Goal: Register for event/course

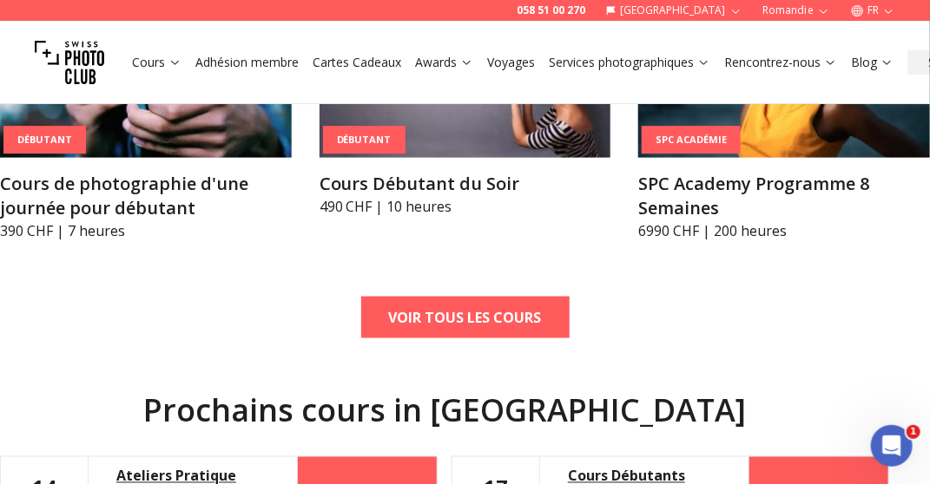
scroll to position [695, 0]
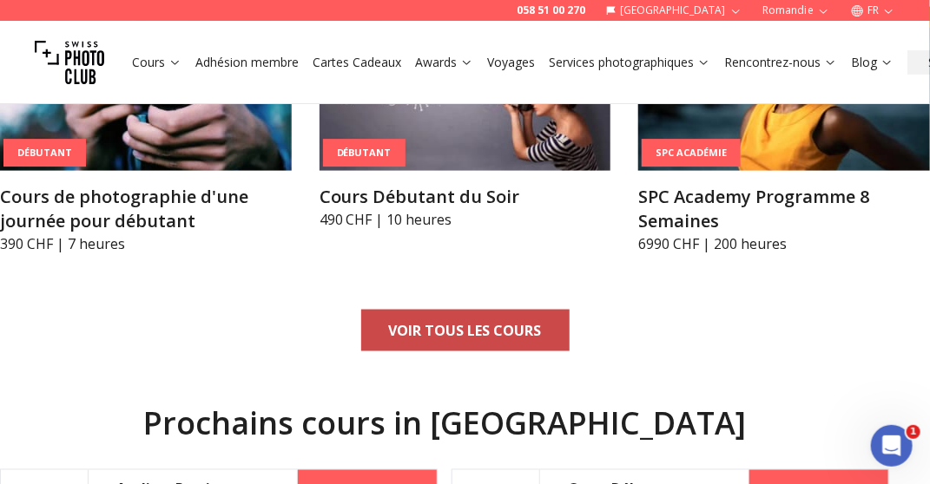
click at [455, 327] on b "VOIR TOUS LES COURS" at bounding box center [465, 330] width 153 height 21
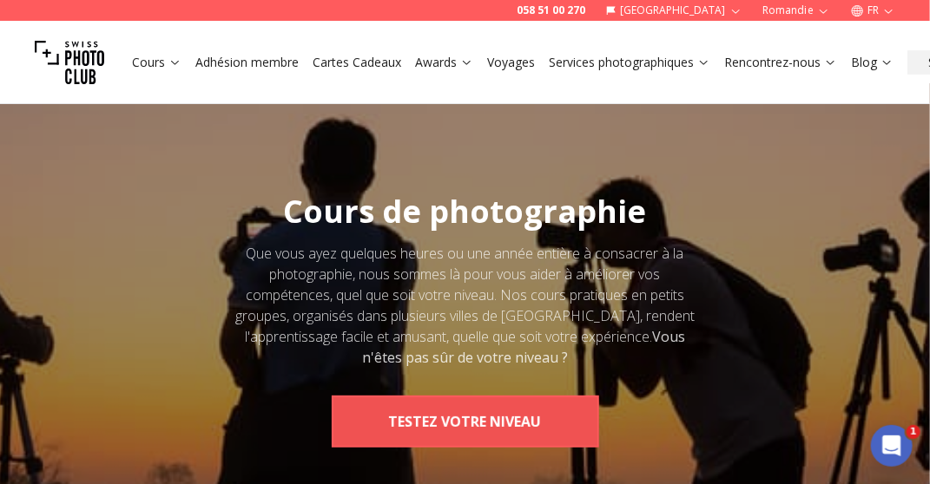
click at [488, 425] on button "TESTEZ VOTRE NIVEAU" at bounding box center [465, 422] width 267 height 52
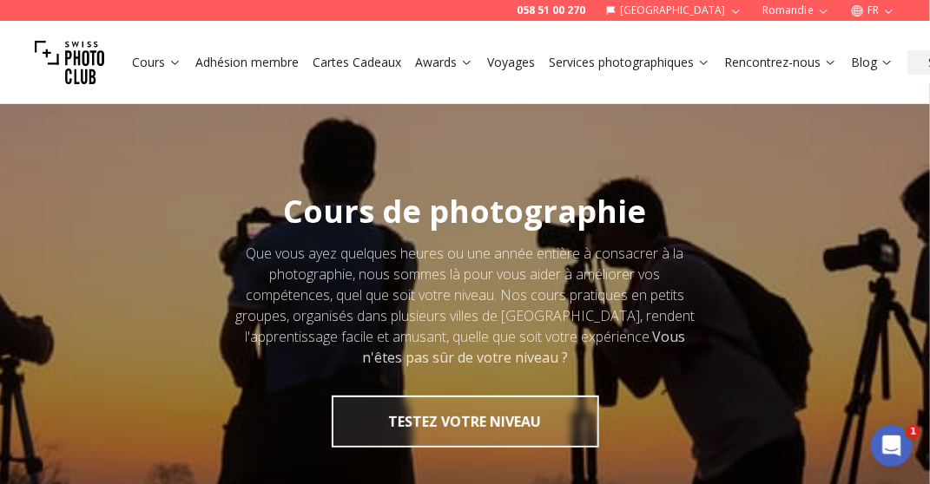
click at [728, 3] on button "[GEOGRAPHIC_DATA]" at bounding box center [674, 10] width 150 height 21
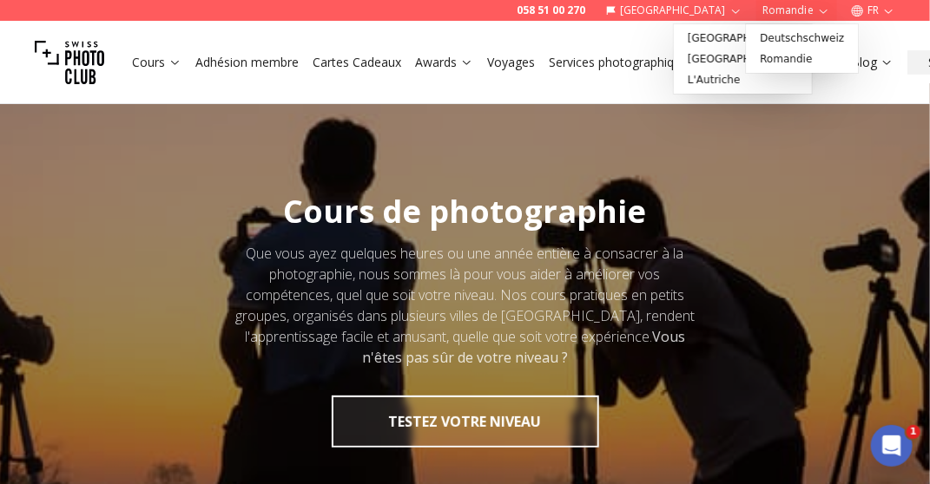
click at [793, 8] on button "Romandie" at bounding box center [796, 10] width 81 height 21
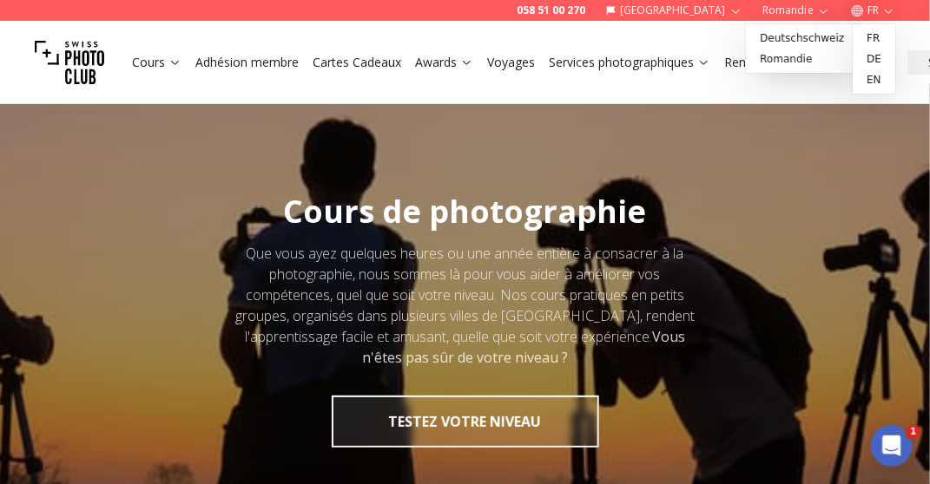
click at [888, 4] on icon "button" at bounding box center [888, 10] width 13 height 13
click at [867, 37] on link "fr" at bounding box center [874, 38] width 36 height 21
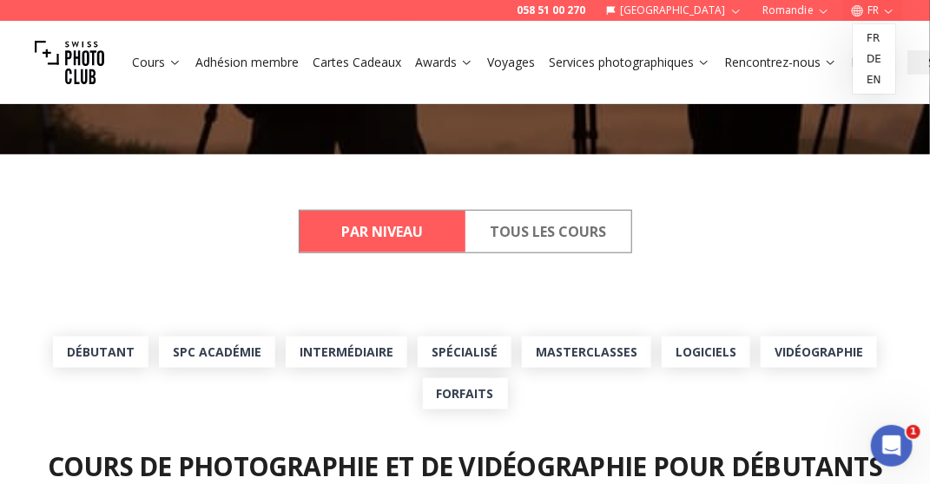
scroll to position [347, 0]
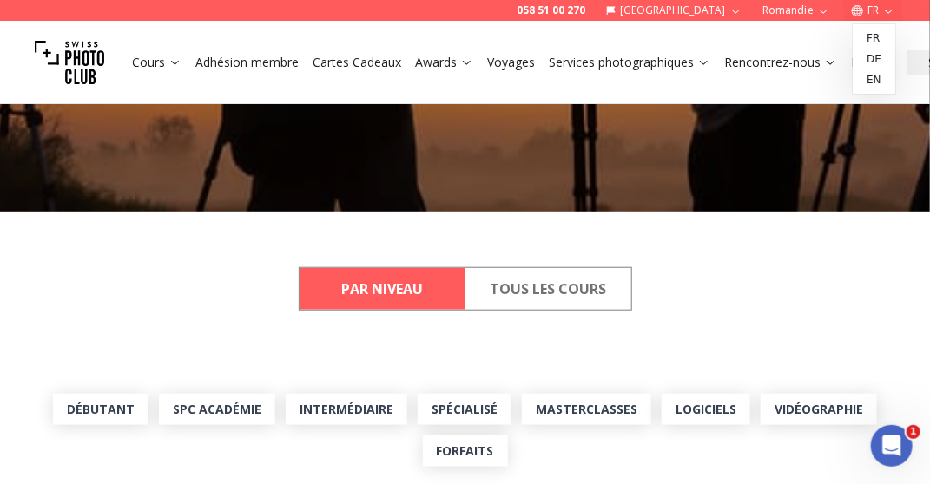
click at [550, 293] on button "Tous les cours" at bounding box center [548, 289] width 166 height 42
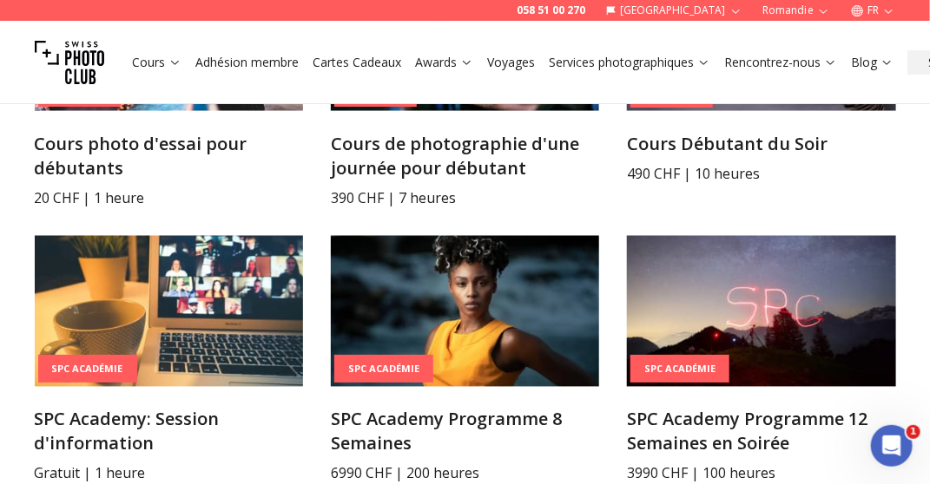
scroll to position [781, 0]
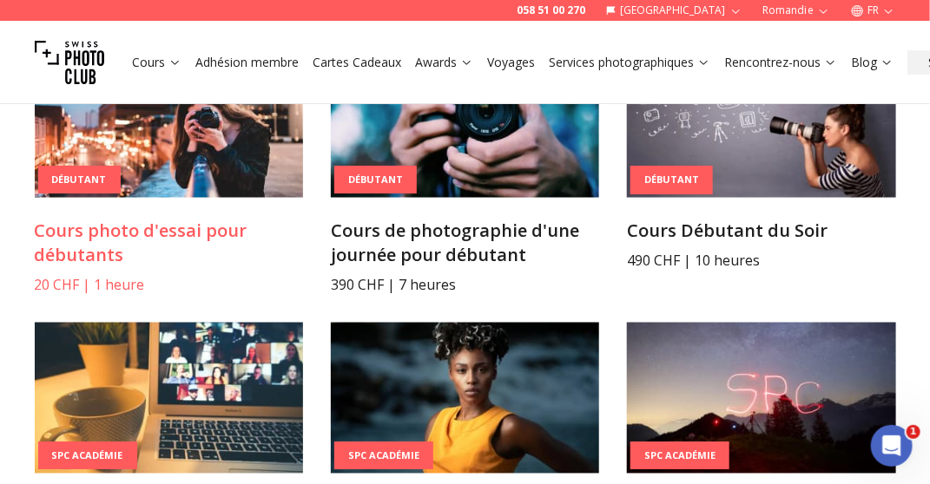
click at [194, 133] on img at bounding box center [169, 122] width 268 height 151
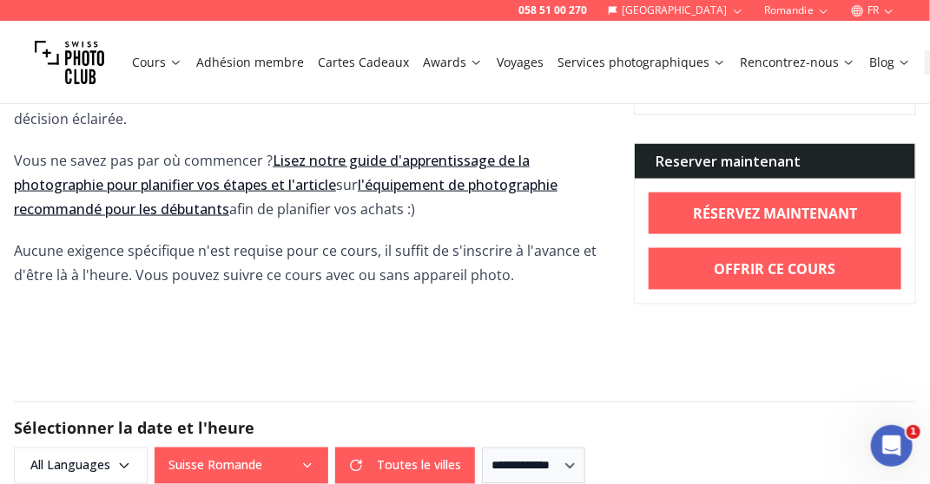
scroll to position [781, 0]
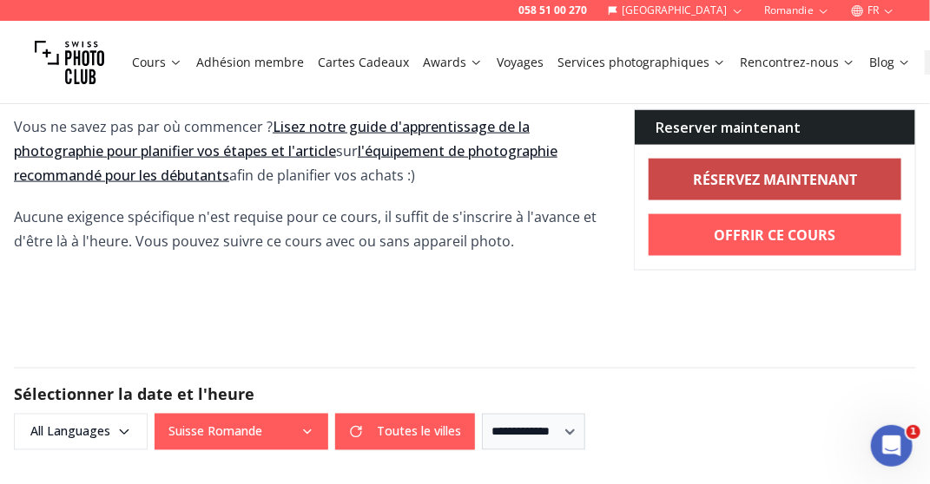
click at [766, 175] on b "RÉSERVEZ MAINTENANT" at bounding box center [775, 179] width 164 height 21
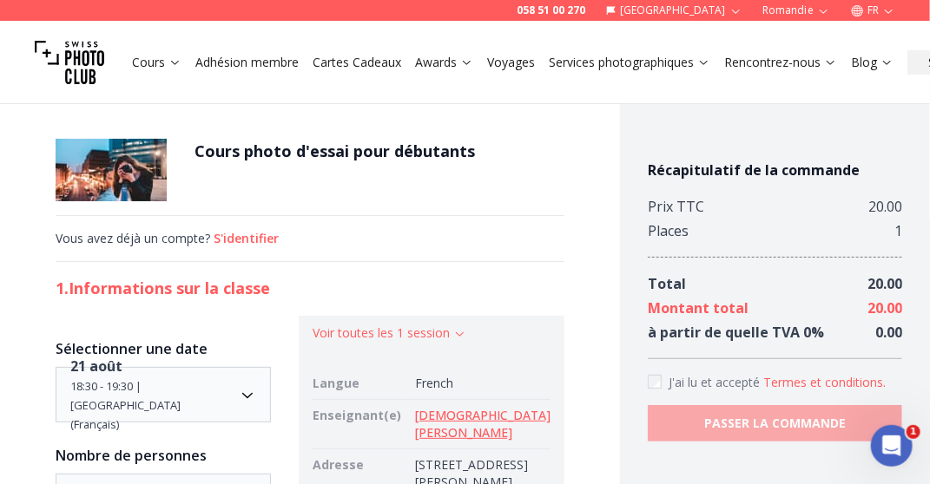
scroll to position [87, 0]
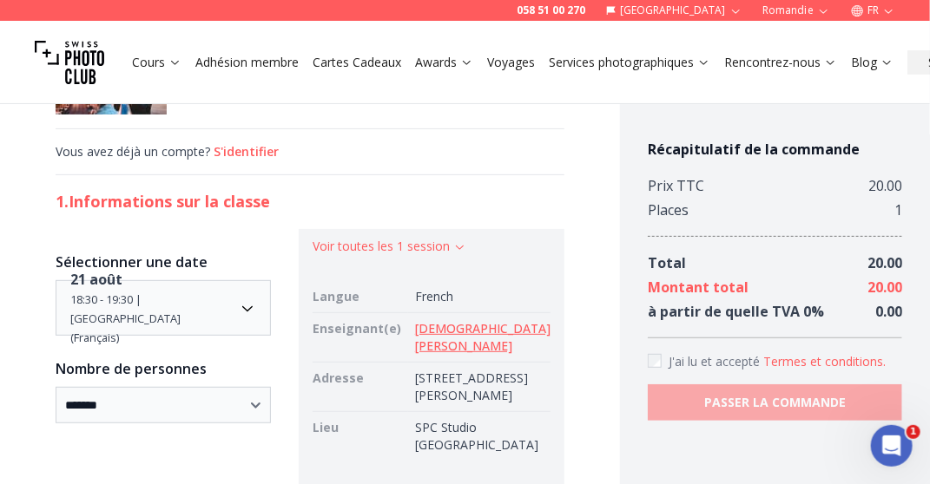
click at [476, 326] on link "Christian Bromley" at bounding box center [482, 337] width 135 height 34
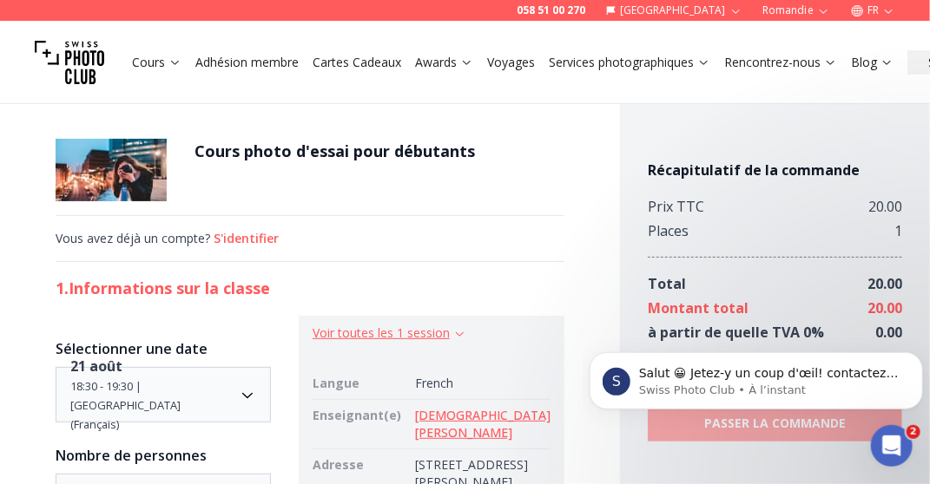
click at [437, 333] on button "Voir toutes les 1 session" at bounding box center [390, 333] width 154 height 17
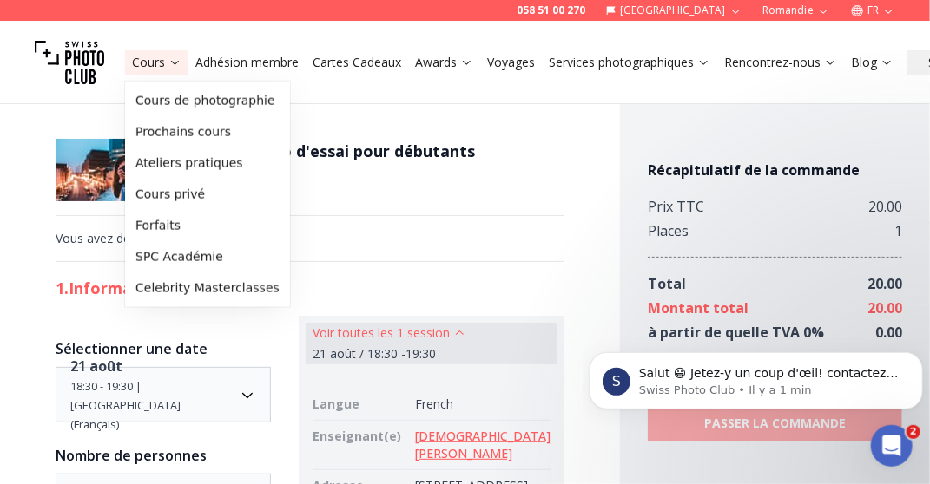
click at [156, 61] on link "Cours" at bounding box center [156, 62] width 49 height 17
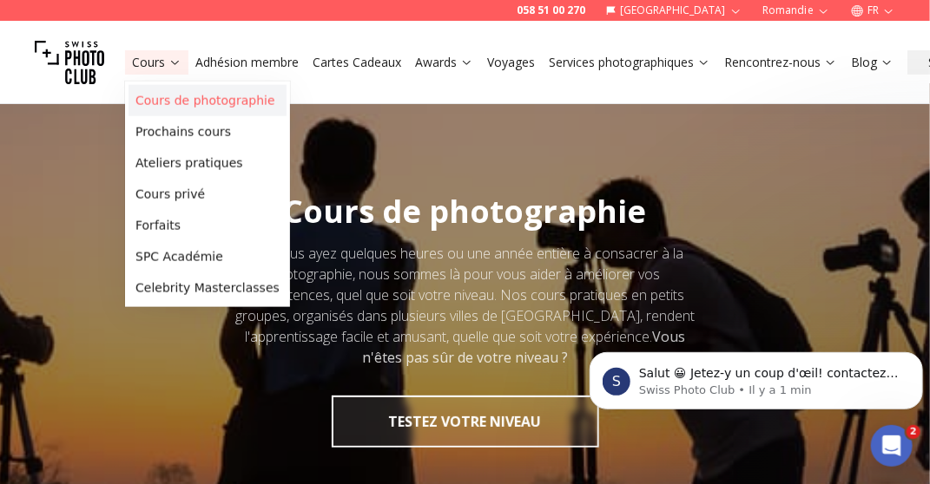
click at [183, 99] on link "Cours de photographie" at bounding box center [207, 100] width 158 height 31
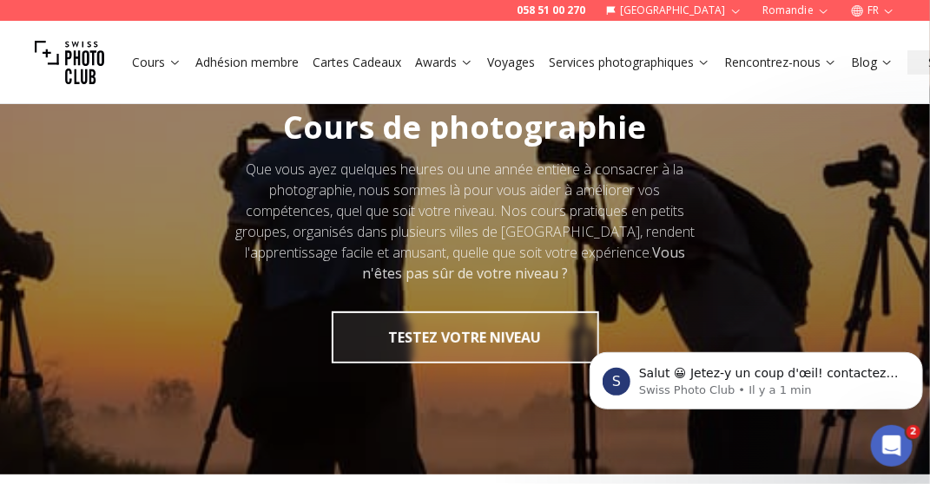
scroll to position [347, 0]
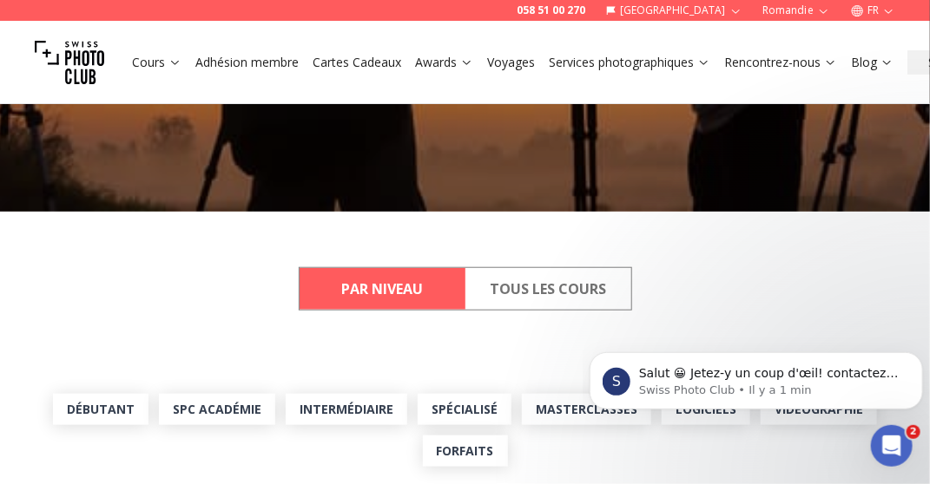
click at [529, 286] on button "Tous les cours" at bounding box center [548, 289] width 166 height 42
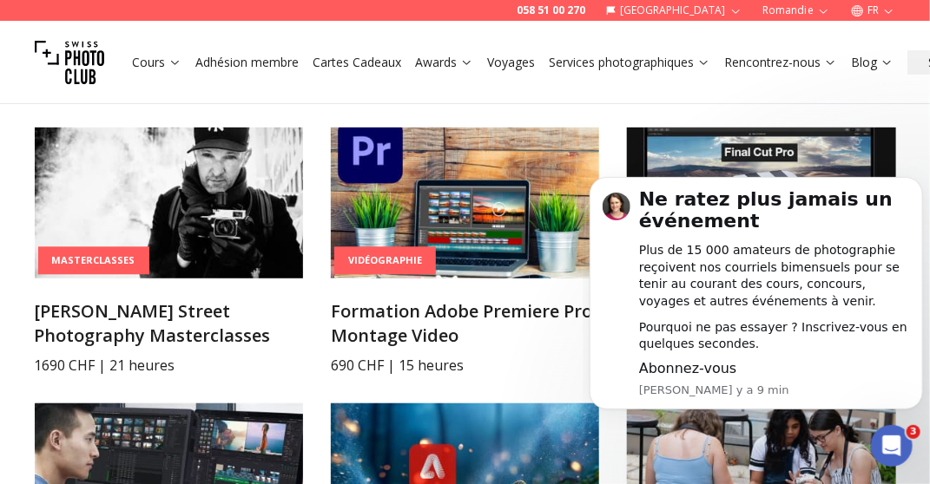
scroll to position [2431, 0]
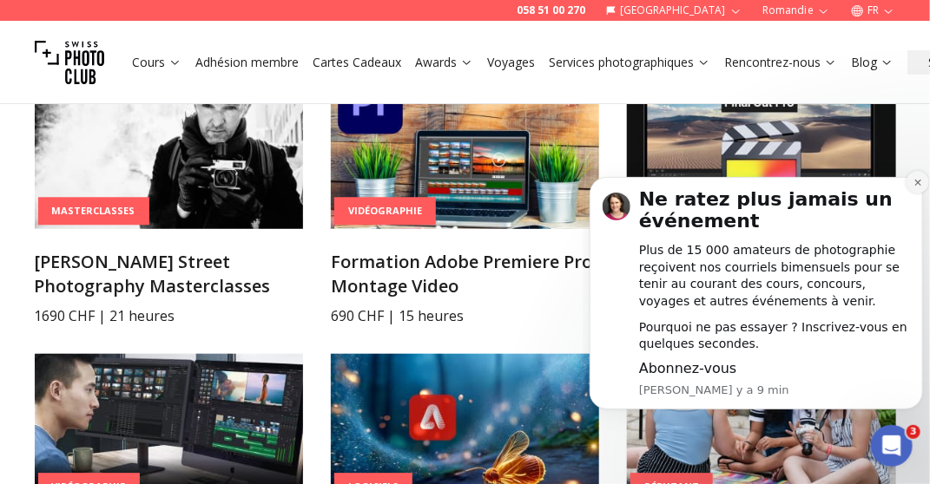
click at [912, 177] on button "Dismiss notification" at bounding box center [917, 181] width 23 height 23
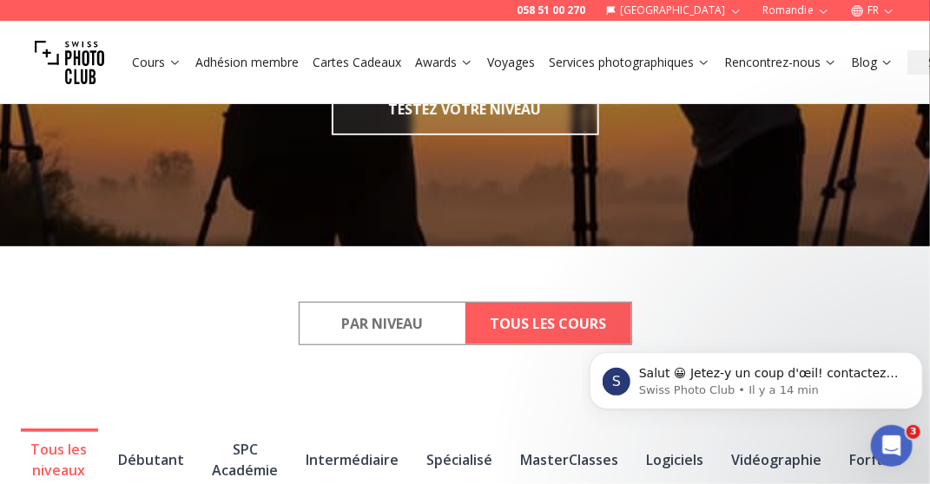
scroll to position [347, 0]
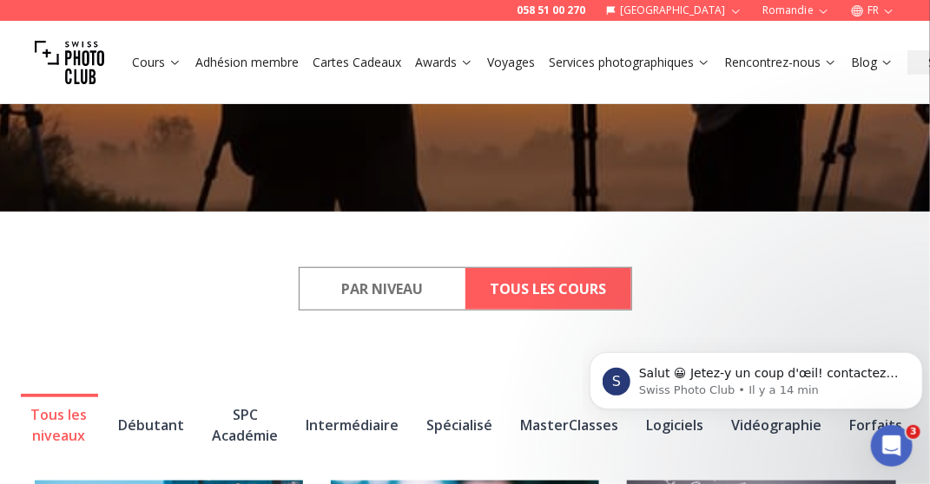
click at [571, 288] on button "Tous les cours" at bounding box center [548, 289] width 166 height 42
click at [918, 357] on icon "Dismiss notification" at bounding box center [916, 356] width 6 height 6
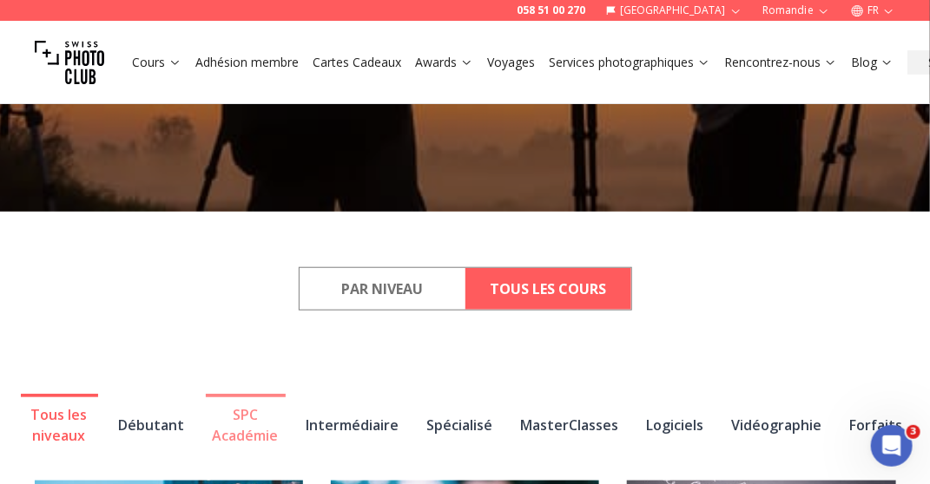
click at [247, 424] on button "SPC Académie" at bounding box center [246, 423] width 80 height 59
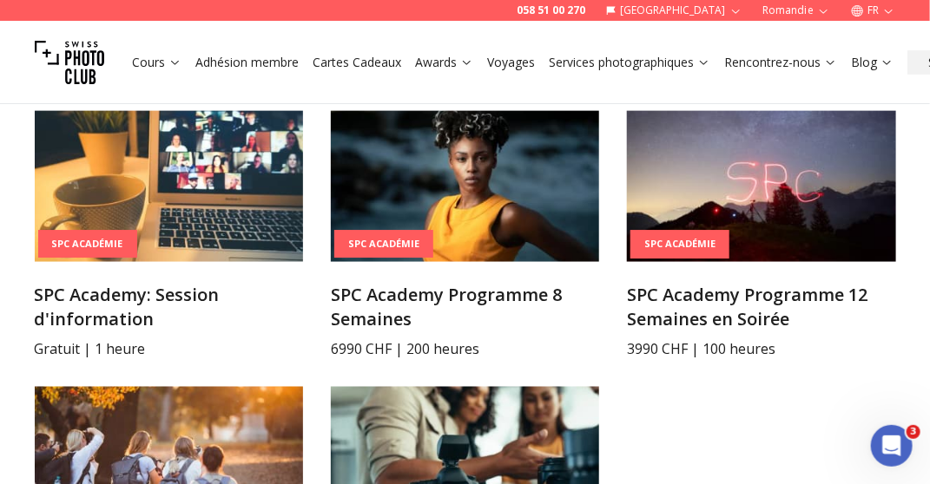
scroll to position [781, 0]
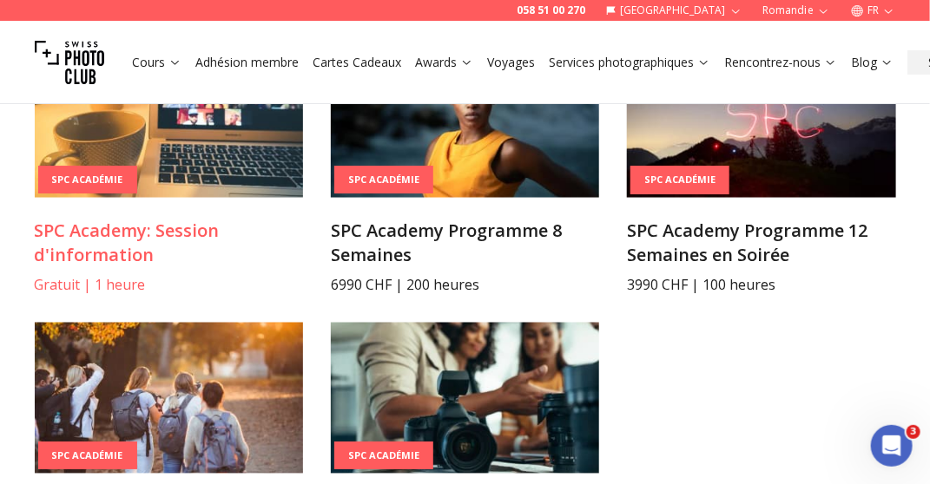
click at [203, 159] on img at bounding box center [169, 122] width 268 height 151
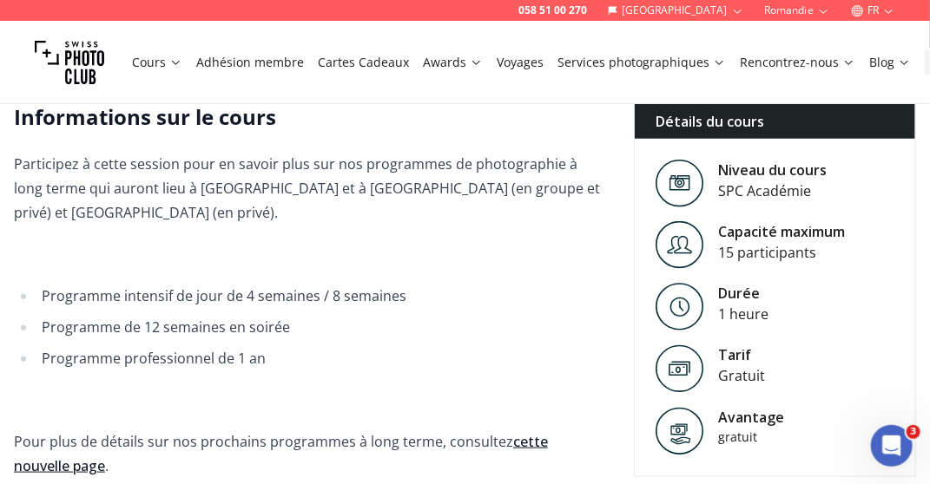
scroll to position [434, 0]
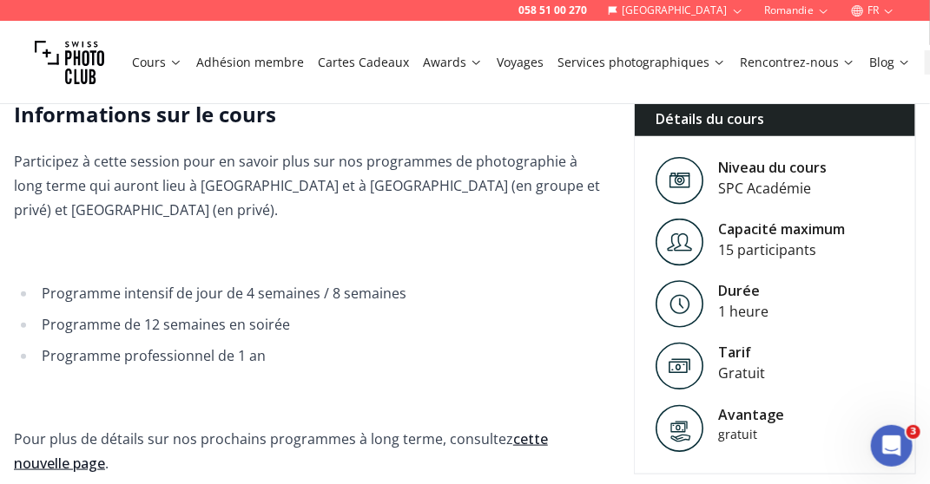
click at [548, 430] on link "cette nouvelle page" at bounding box center [281, 451] width 534 height 43
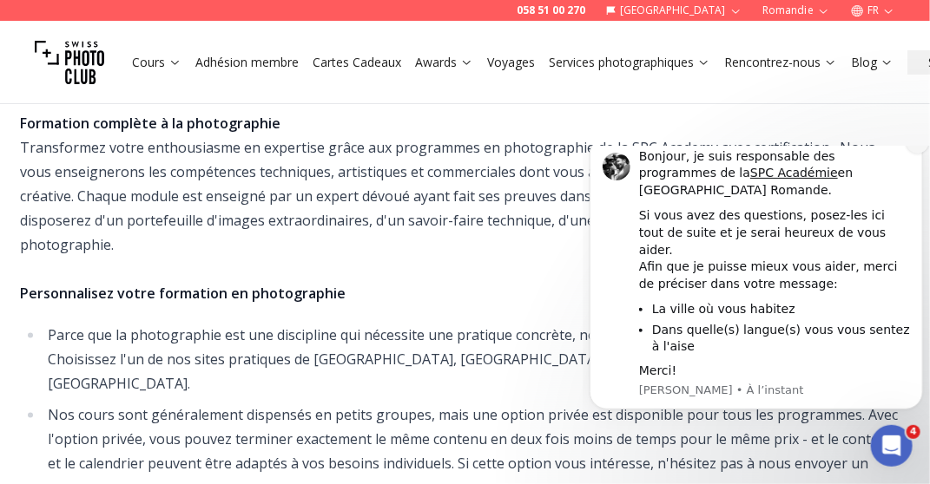
click at [919, 146] on icon "Dismiss notification" at bounding box center [918, 141] width 10 height 10
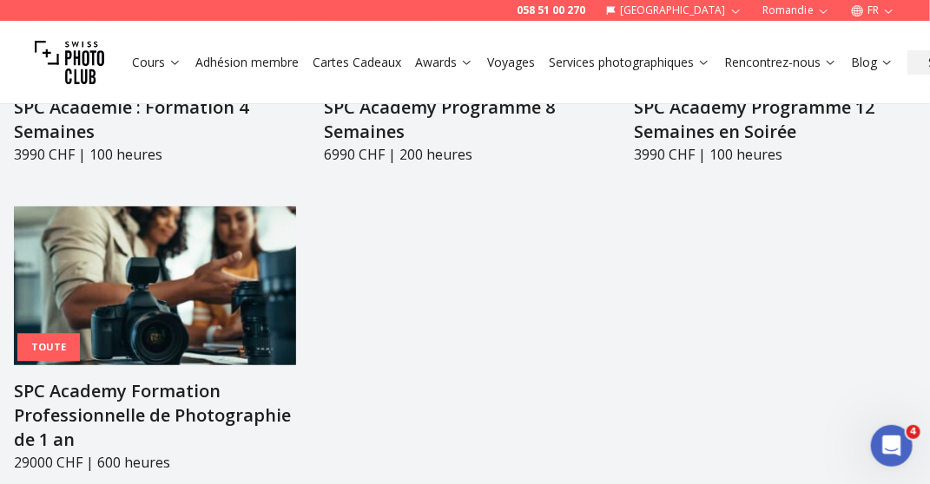
scroll to position [2344, 0]
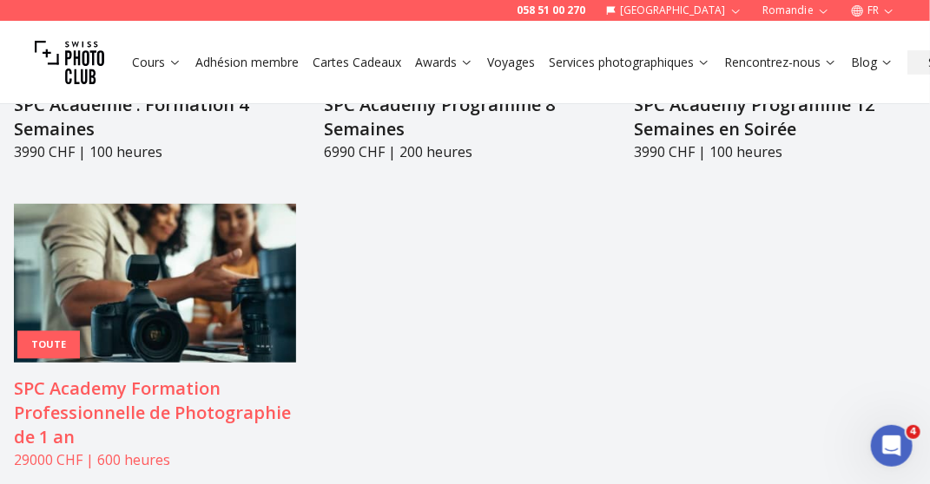
click at [157, 204] on img at bounding box center [155, 283] width 282 height 159
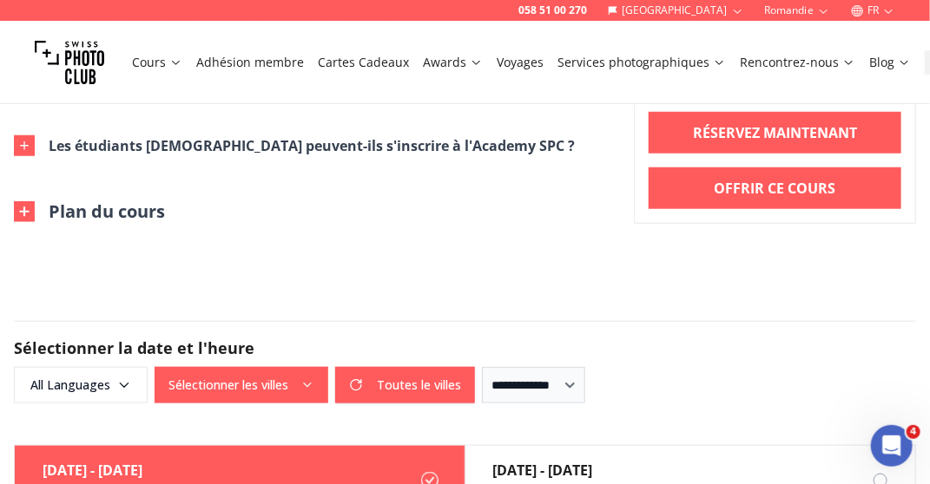
scroll to position [2605, 0]
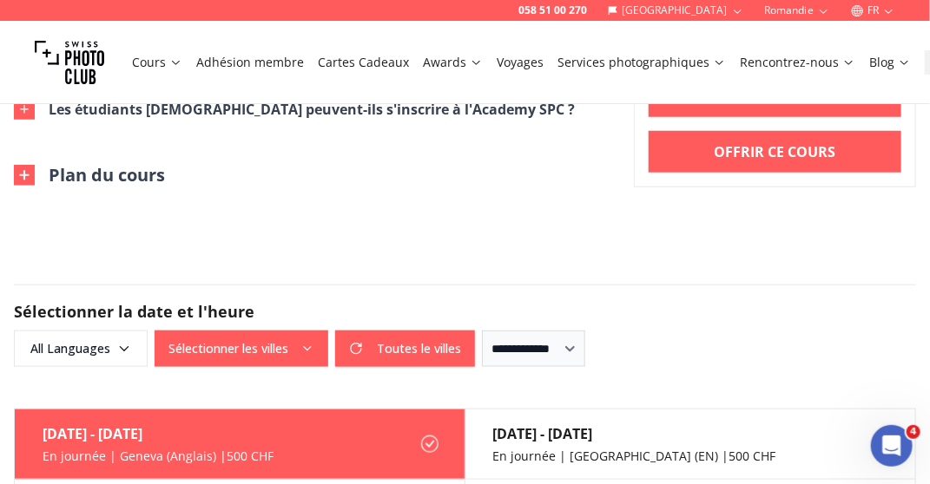
click at [25, 165] on img at bounding box center [24, 175] width 21 height 21
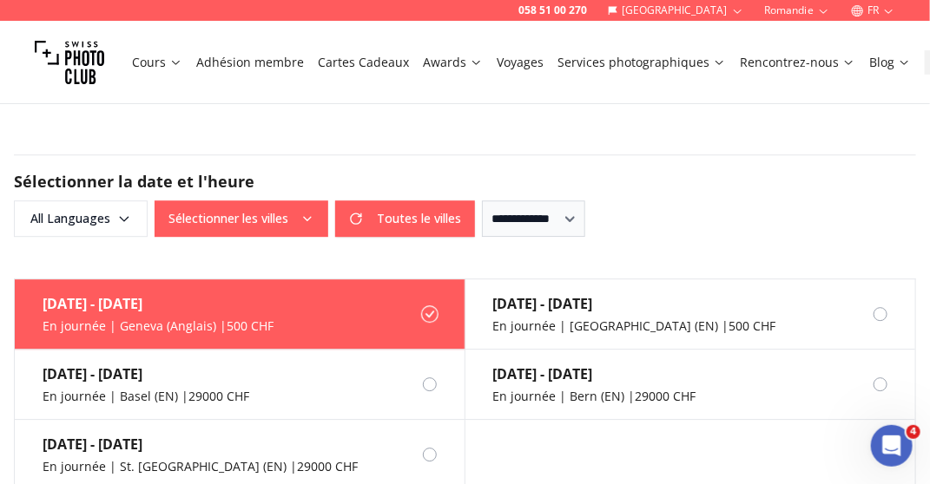
scroll to position [3733, 0]
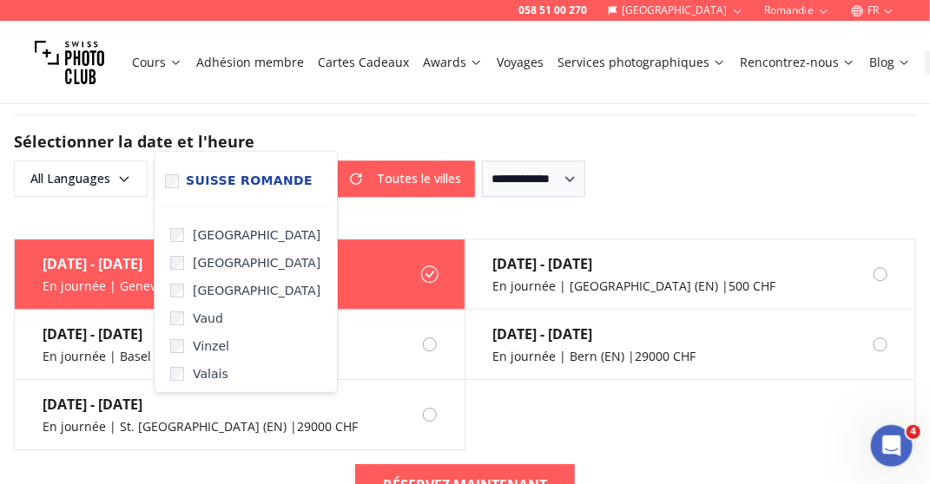
click at [303, 161] on button "Sélectionner les villes" at bounding box center [242, 179] width 174 height 36
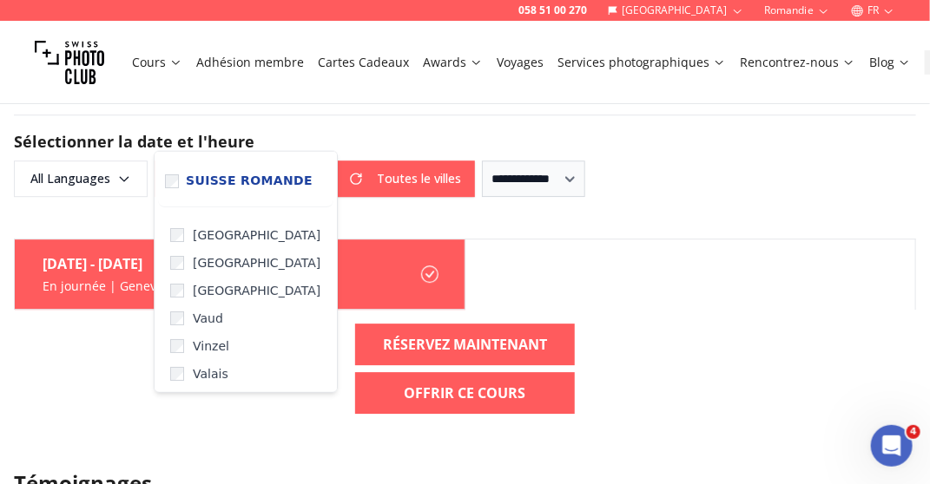
click at [625, 239] on div "[DATE] - [DATE] En journée | [GEOGRAPHIC_DATA] (Anglais) | 500 CHF" at bounding box center [465, 274] width 902 height 71
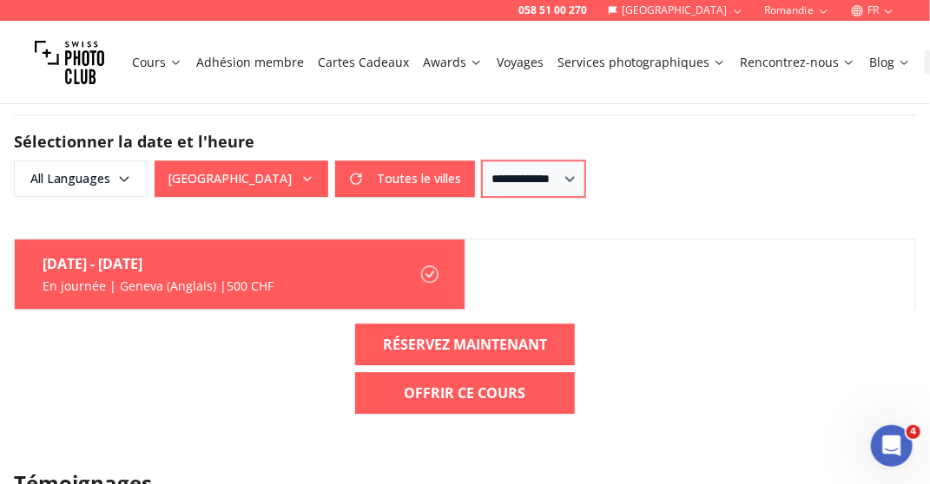
click at [585, 161] on select "**********" at bounding box center [533, 179] width 103 height 36
select select "*"
click at [482, 161] on select "**********" at bounding box center [533, 179] width 103 height 36
click at [215, 254] on div "[DATE] - [DATE]" at bounding box center [158, 264] width 231 height 21
click at [430, 271] on icon at bounding box center [429, 274] width 9 height 7
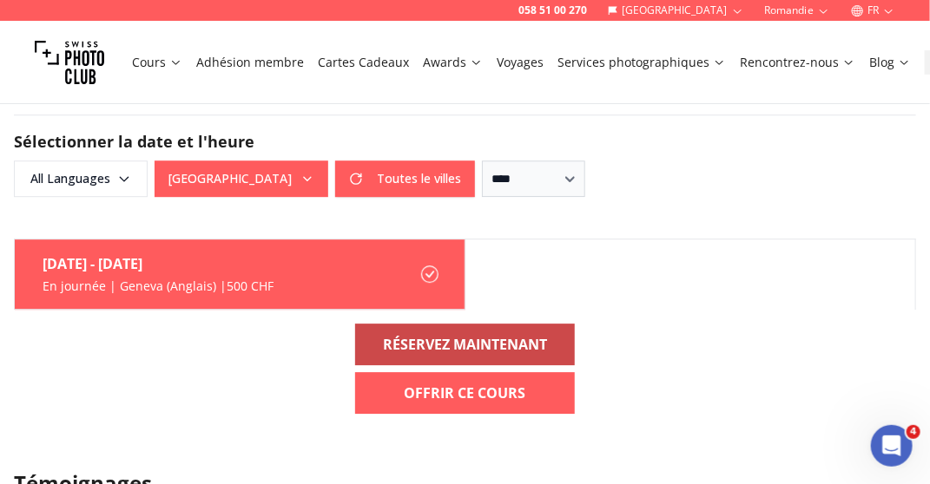
click at [445, 334] on b "RÉSERVEZ MAINTENANT" at bounding box center [465, 344] width 164 height 21
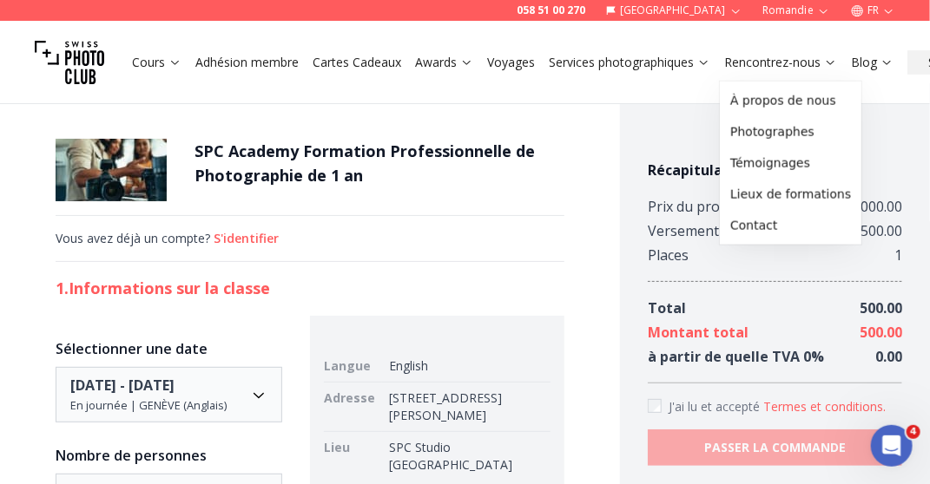
click at [781, 59] on link "Rencontrez-nous" at bounding box center [780, 62] width 113 height 17
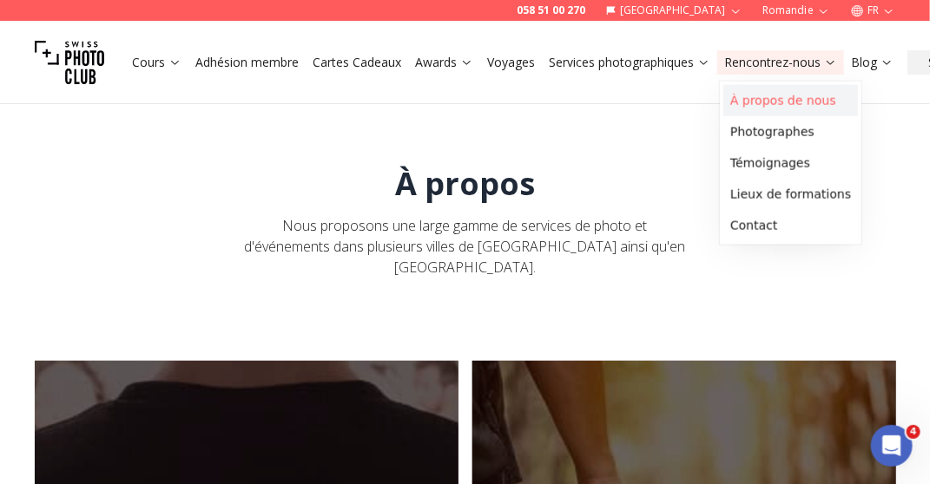
click at [787, 101] on link "À propos de nous" at bounding box center [790, 100] width 135 height 31
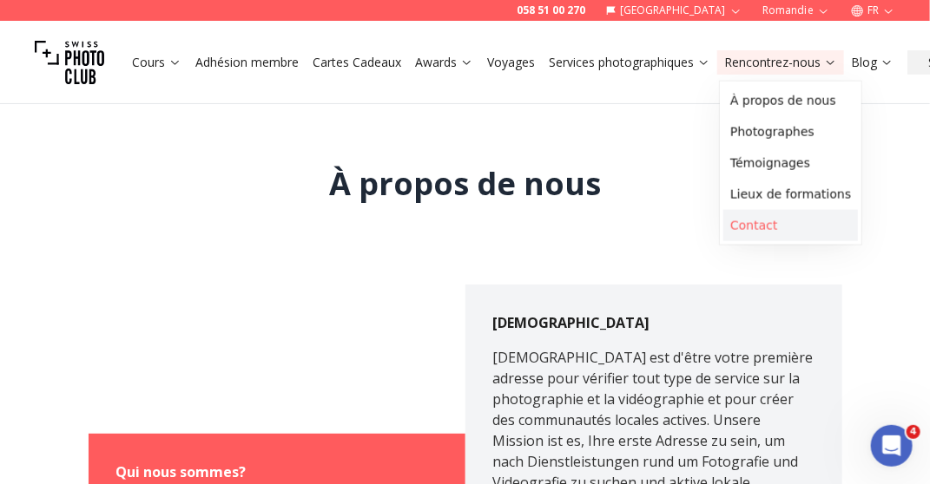
click at [755, 227] on link "Contact" at bounding box center [790, 225] width 135 height 31
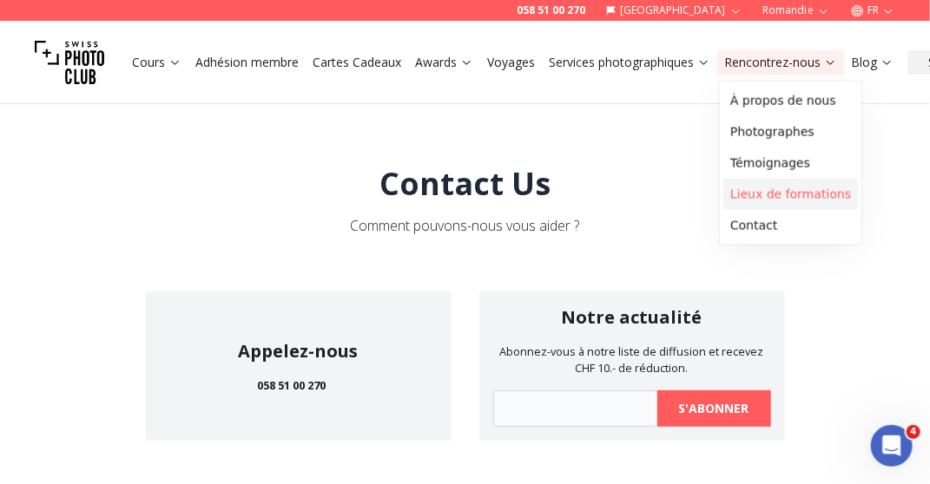
click at [781, 194] on link "Lieux de formations" at bounding box center [790, 194] width 135 height 31
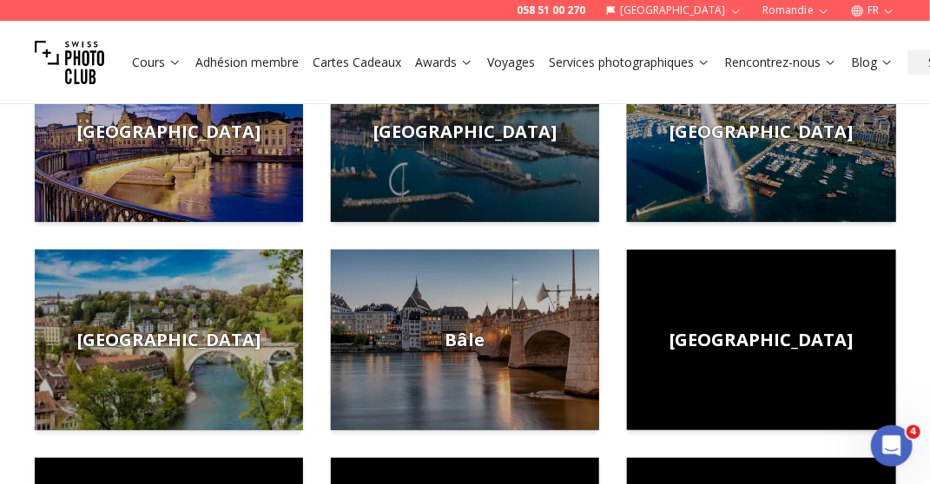
scroll to position [347, 0]
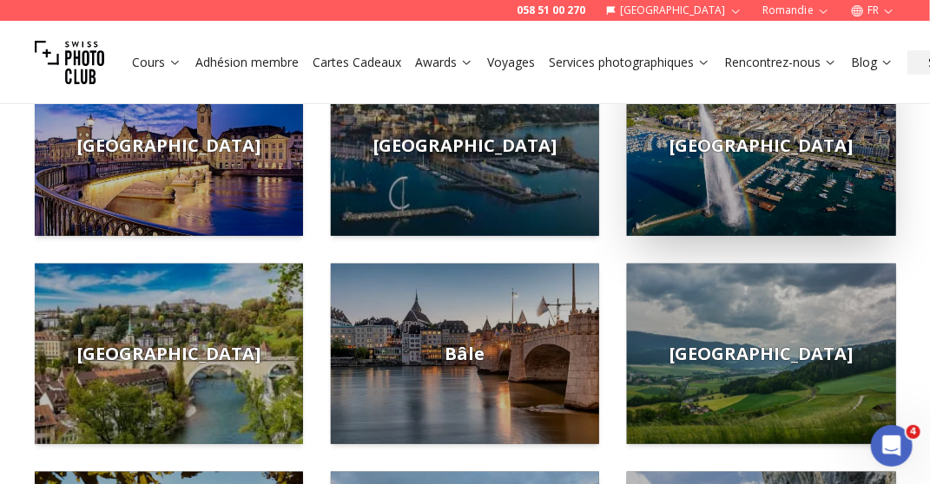
click at [781, 155] on span "[GEOGRAPHIC_DATA]" at bounding box center [760, 146] width 183 height 24
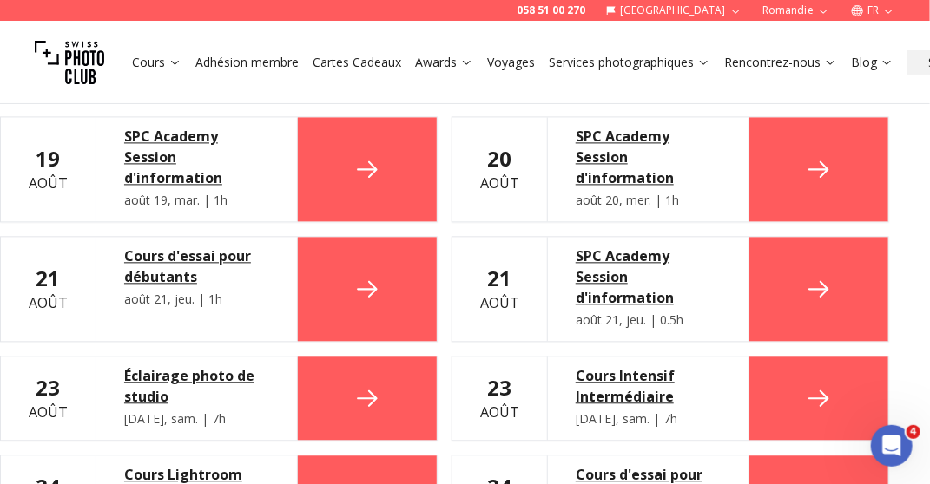
scroll to position [1129, 0]
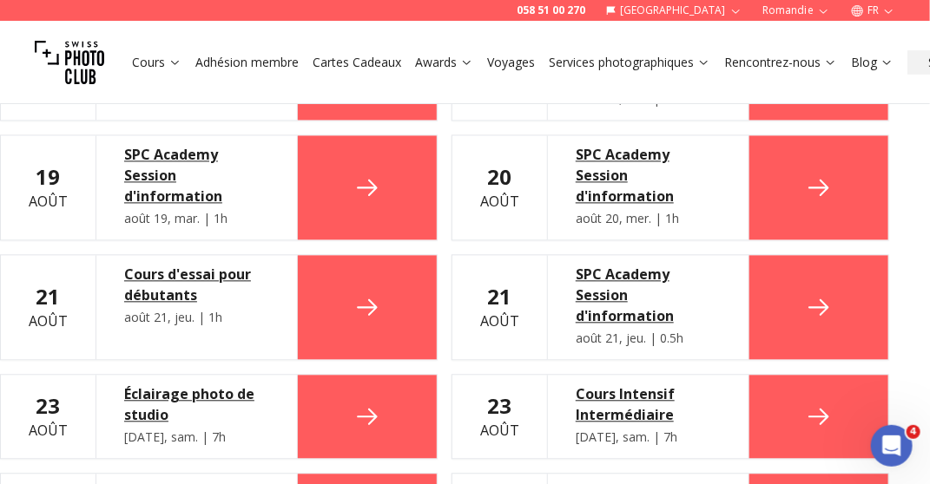
click at [821, 175] on icon at bounding box center [819, 188] width 28 height 28
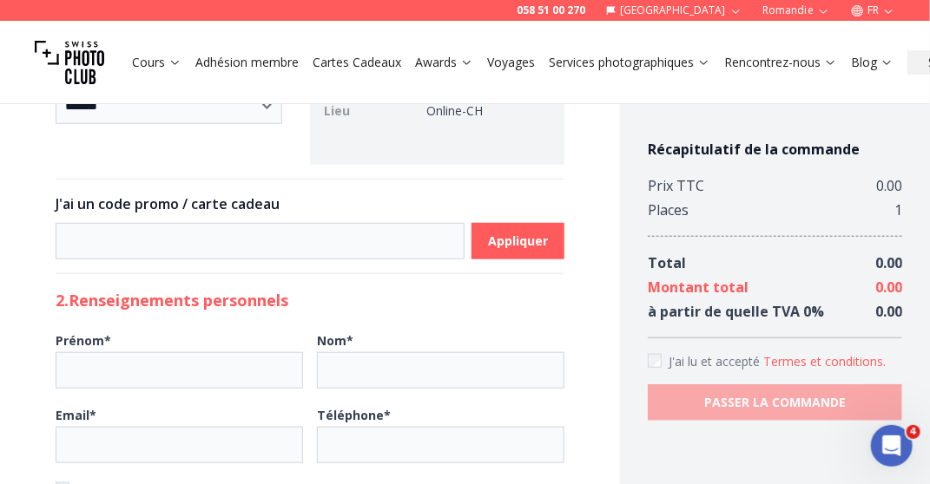
scroll to position [434, 0]
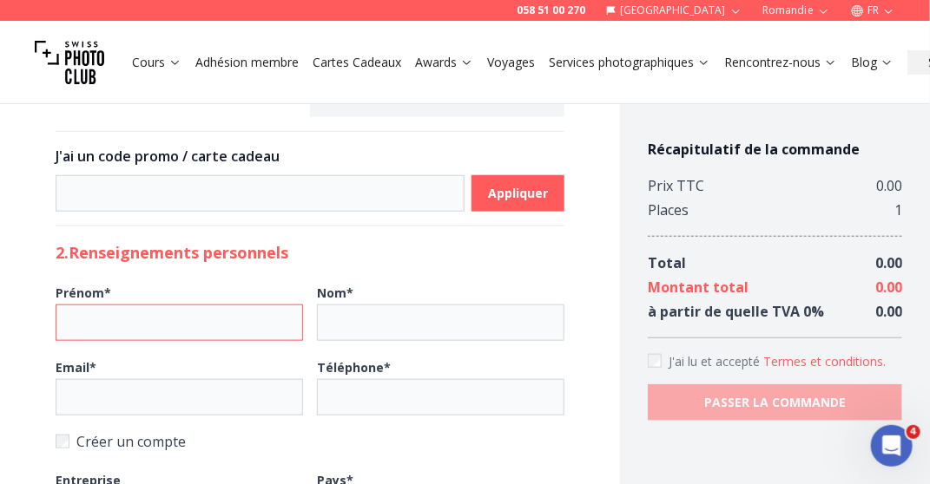
click at [90, 326] on input "Prénom *" at bounding box center [179, 323] width 247 height 36
type input "******"
type input "*******"
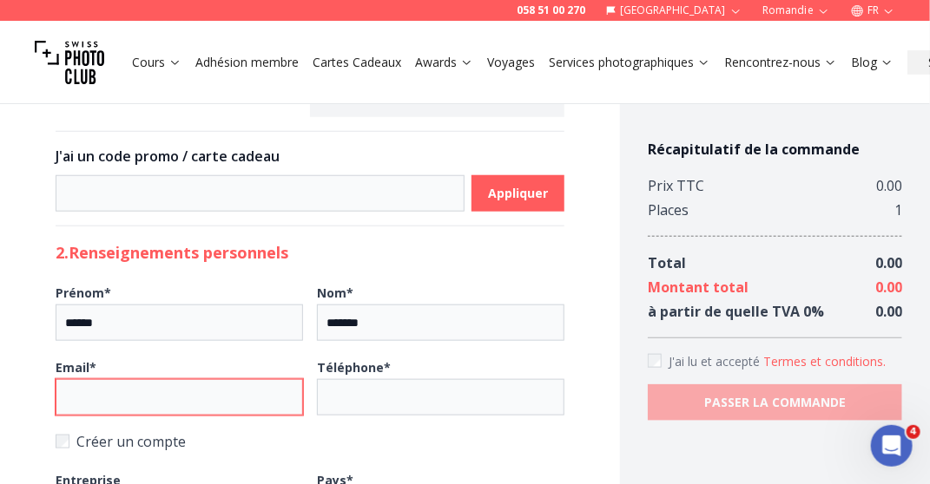
type input "**********"
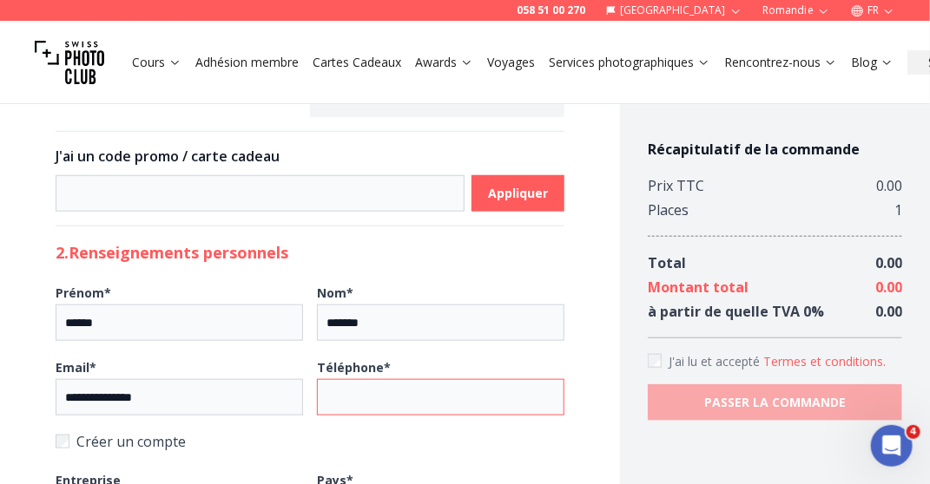
type input "**********"
type input "****"
type input "******"
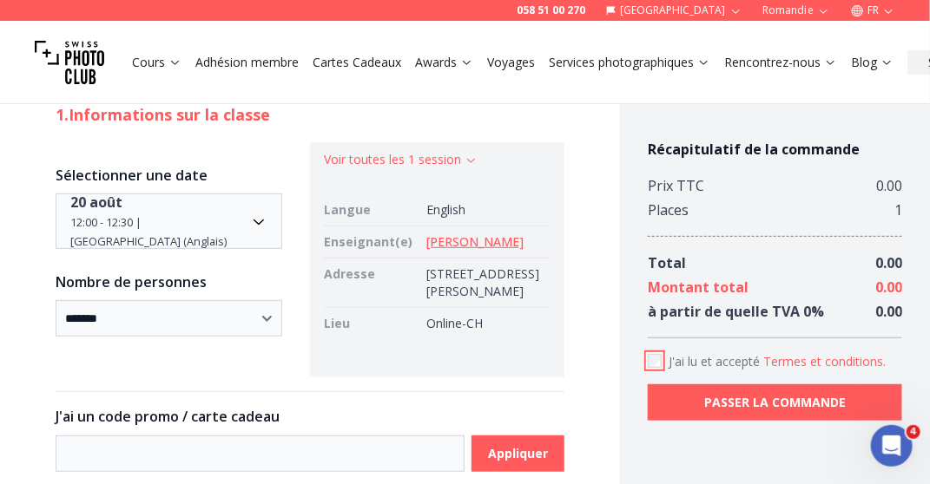
scroll to position [0, 0]
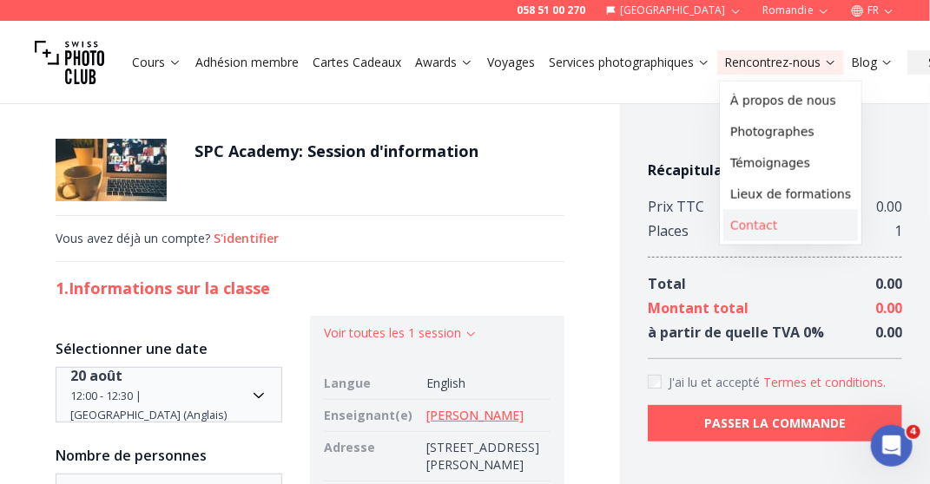
click at [757, 226] on link "Contact" at bounding box center [790, 225] width 135 height 31
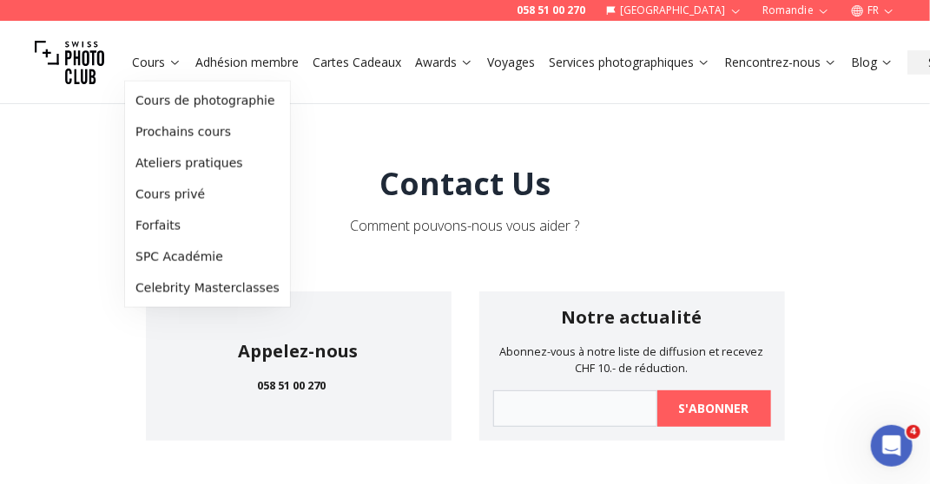
click at [152, 61] on link "Cours" at bounding box center [156, 62] width 49 height 17
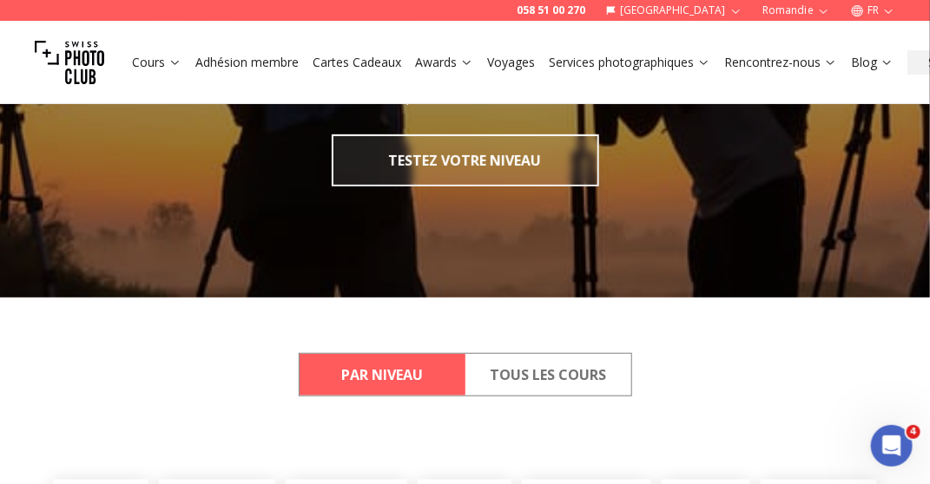
scroll to position [347, 0]
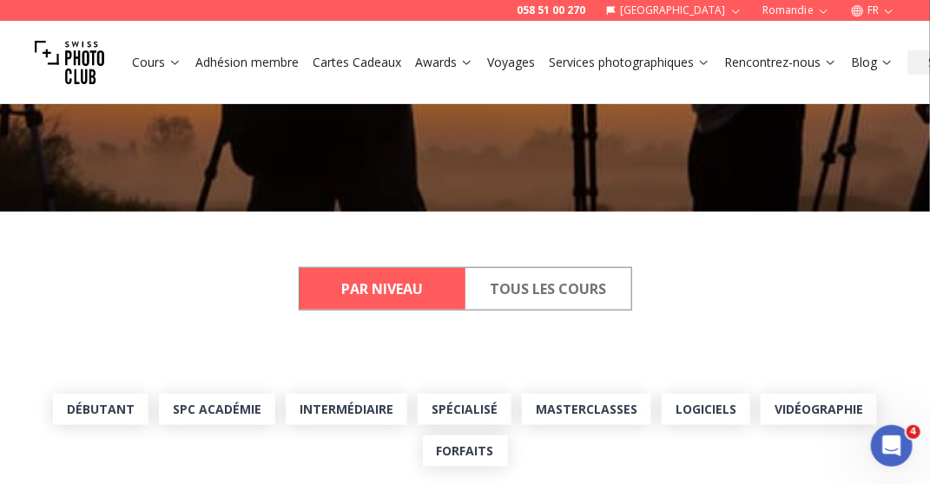
click at [539, 293] on button "Tous les cours" at bounding box center [548, 289] width 166 height 42
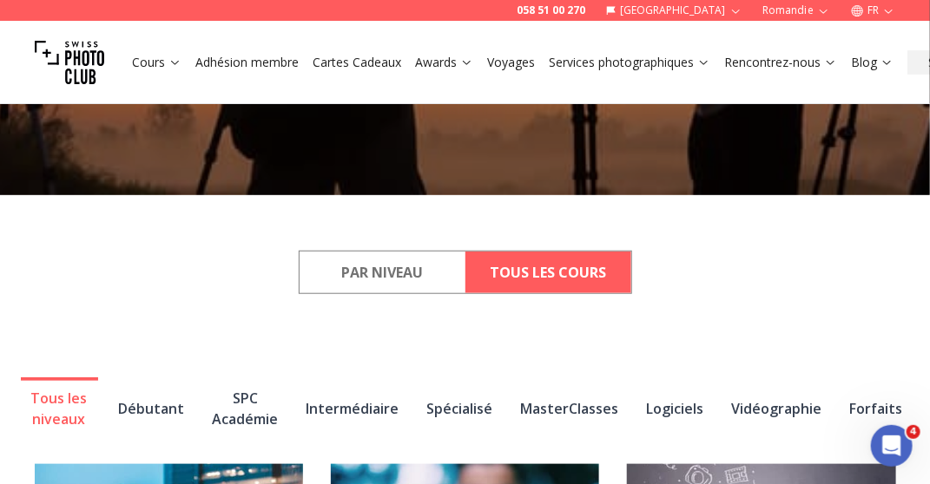
scroll to position [260, 0]
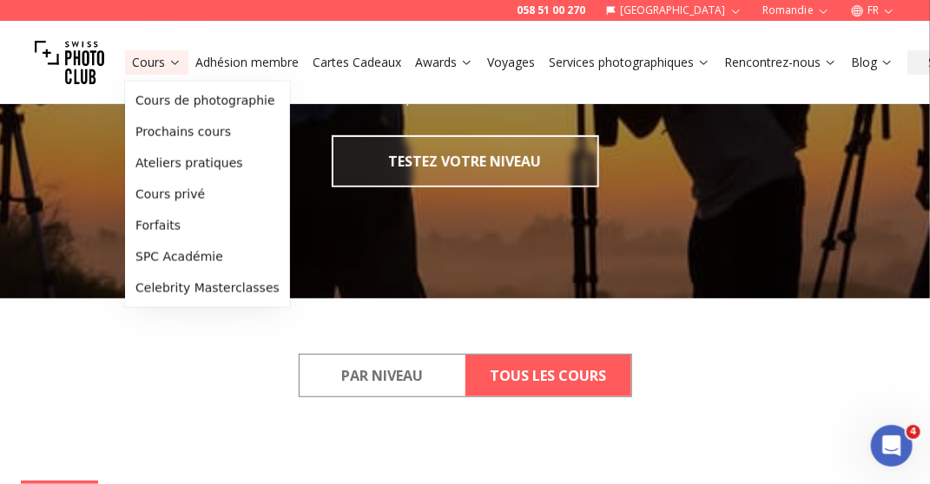
click at [152, 65] on link "Cours" at bounding box center [156, 62] width 49 height 17
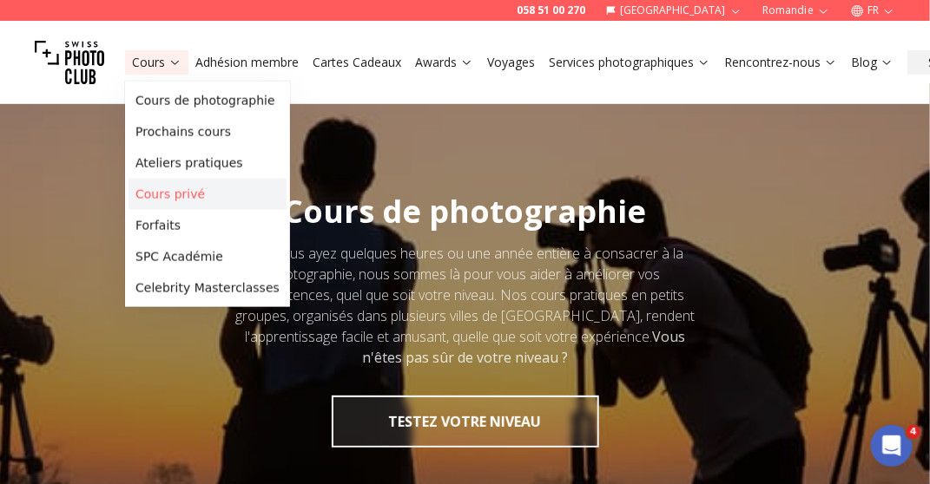
click at [178, 194] on link "Cours privé" at bounding box center [207, 194] width 158 height 31
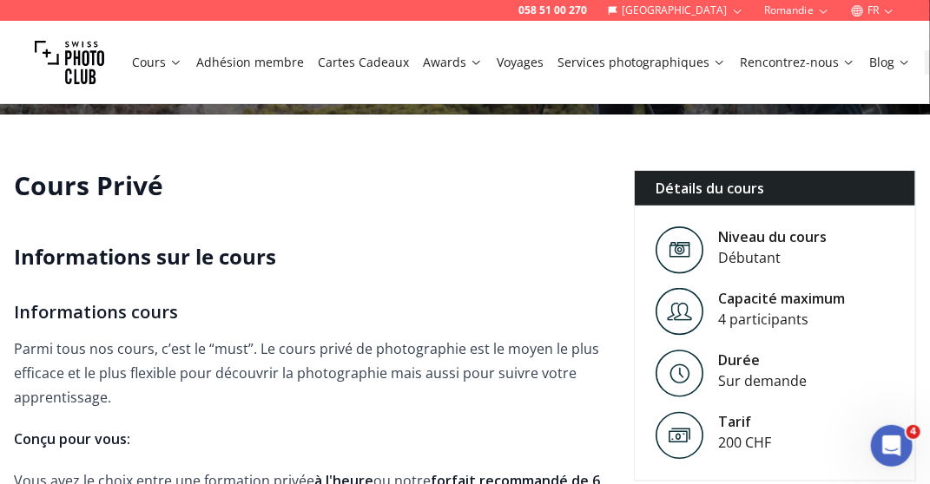
scroll to position [299, 0]
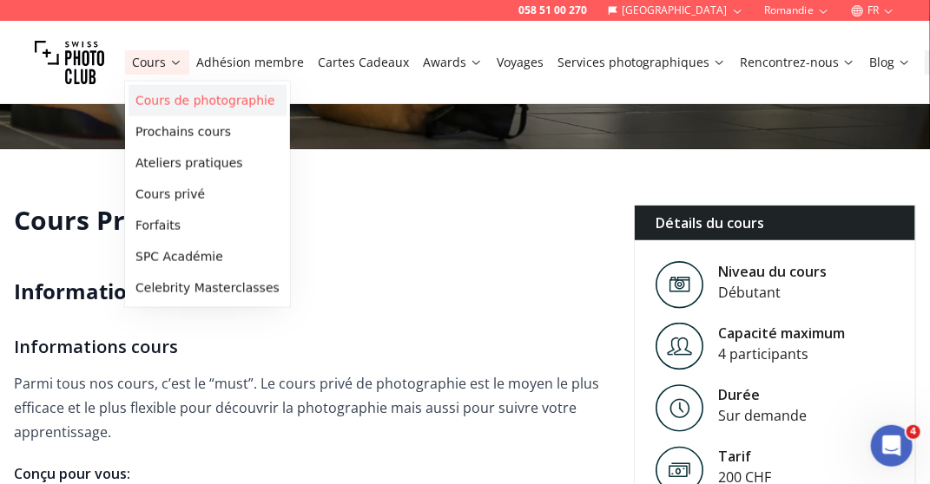
click at [188, 101] on link "Cours de photographie" at bounding box center [207, 100] width 158 height 31
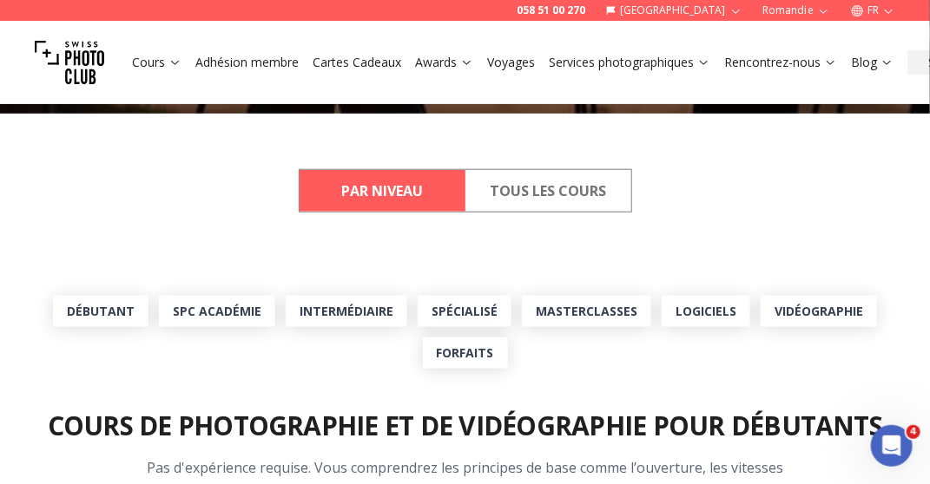
scroll to position [434, 0]
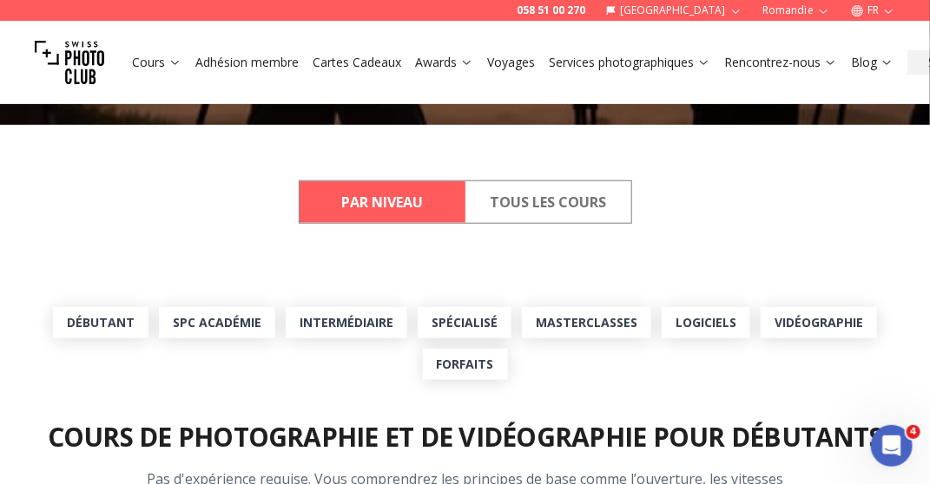
click at [543, 203] on button "Tous les cours" at bounding box center [548, 202] width 166 height 42
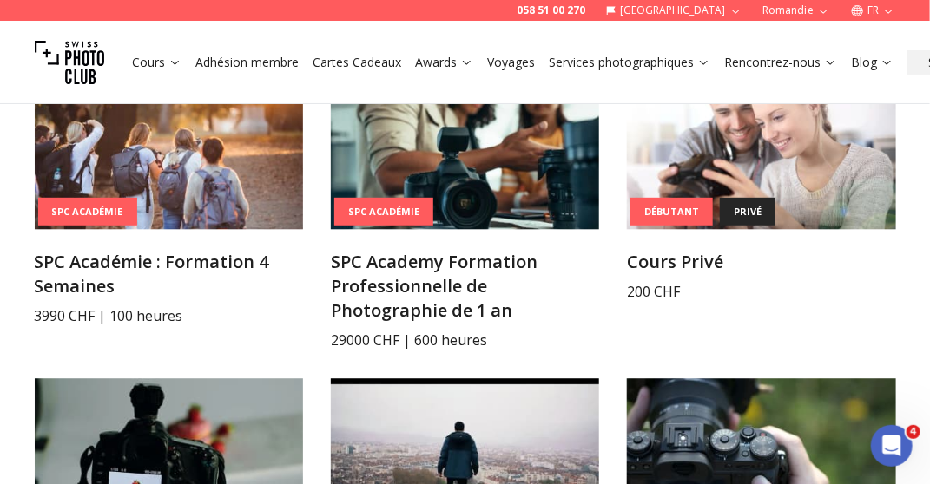
scroll to position [1389, 0]
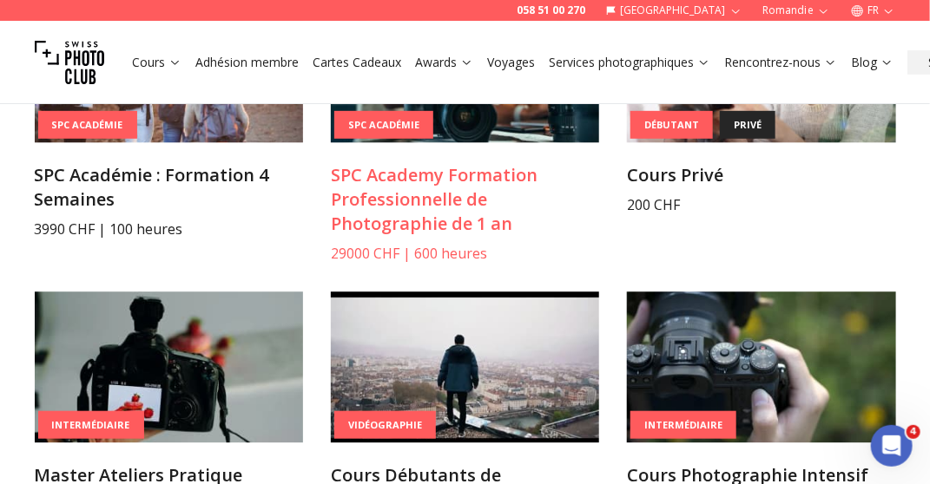
click at [399, 208] on h3 "SPC Academy Formation Professionnelle de Photographie de 1 an" at bounding box center [465, 199] width 268 height 73
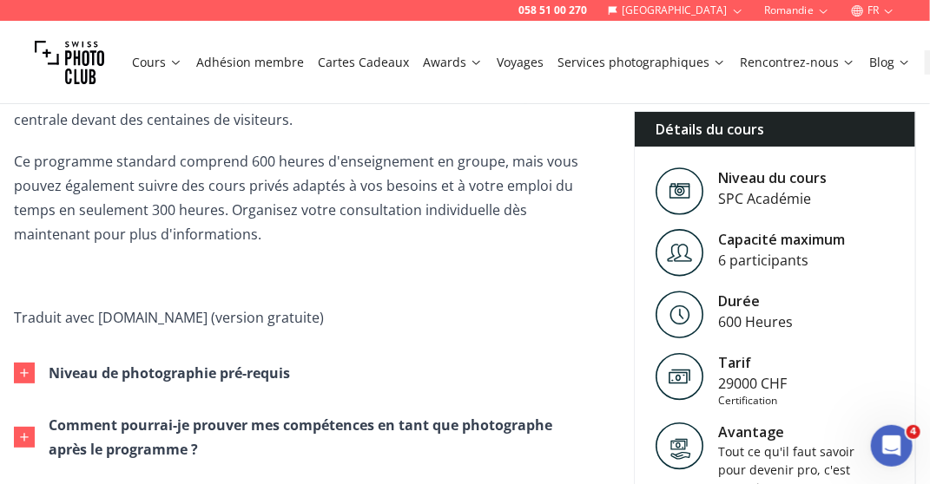
scroll to position [1736, 0]
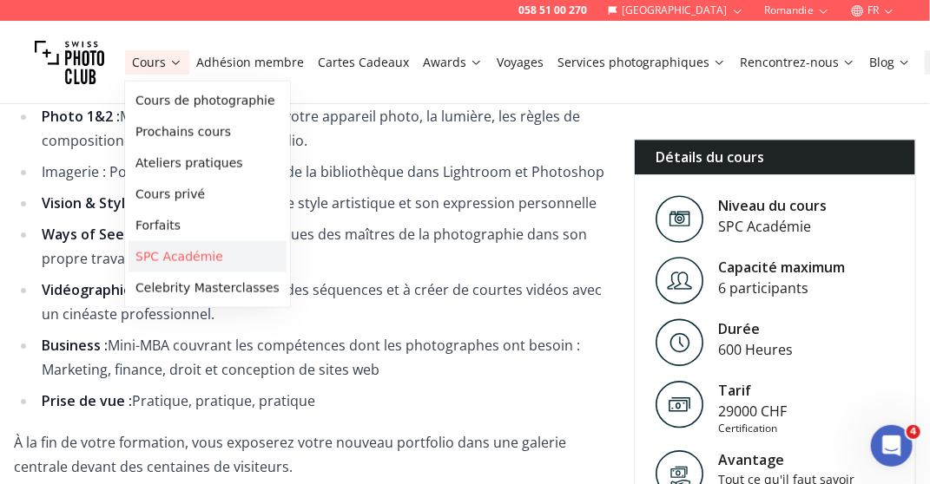
click at [171, 255] on link "SPC Académie" at bounding box center [207, 256] width 158 height 31
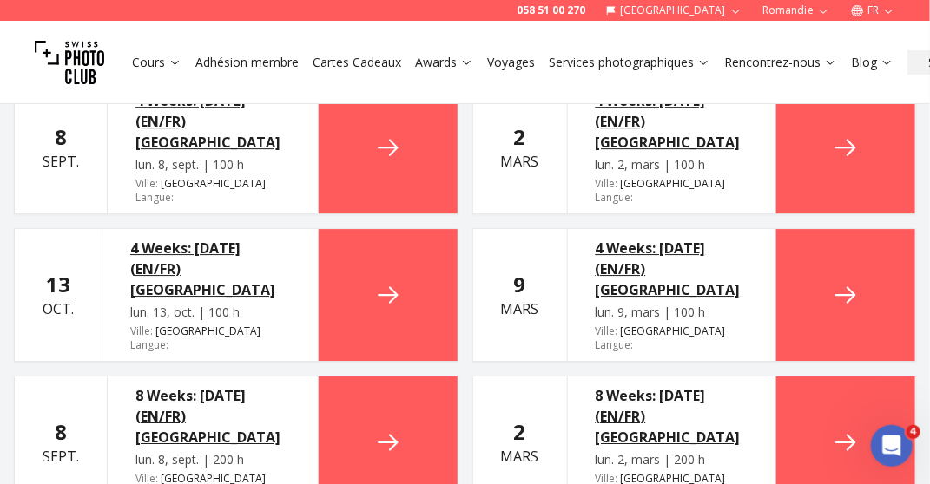
scroll to position [3820, 0]
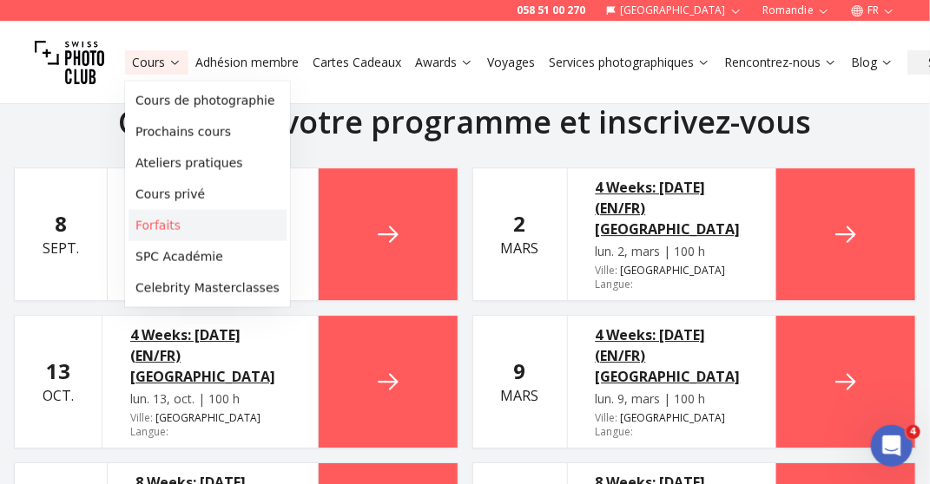
click at [182, 225] on link "Forfaits" at bounding box center [207, 225] width 158 height 31
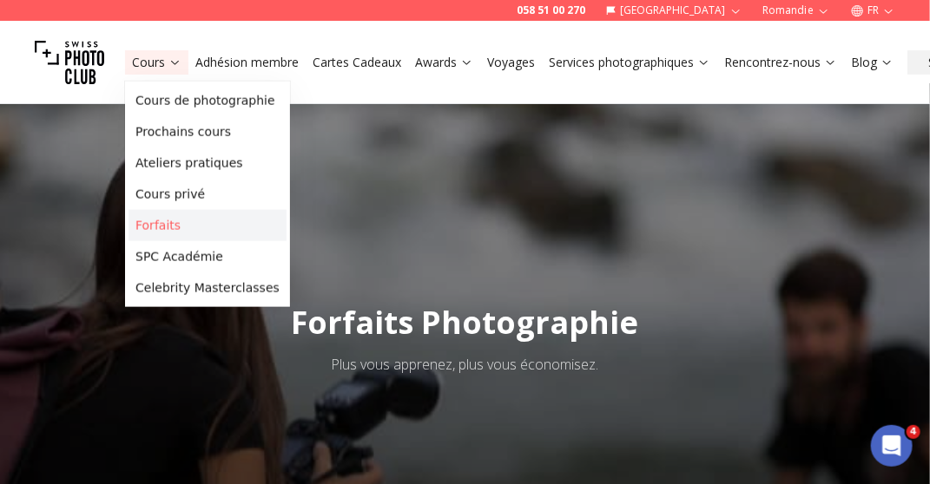
click at [171, 230] on link "Forfaits" at bounding box center [207, 225] width 158 height 31
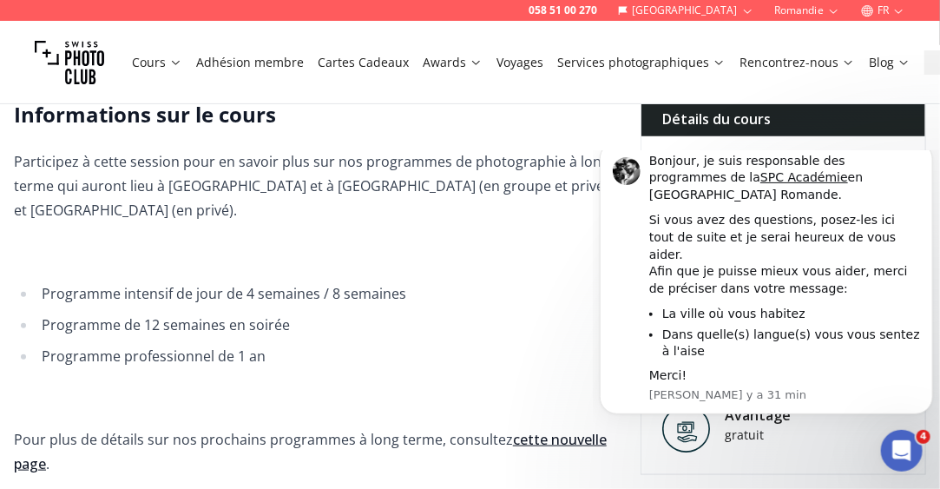
click at [553, 430] on link "cette nouvelle page" at bounding box center [310, 451] width 593 height 43
